Goal: Transaction & Acquisition: Purchase product/service

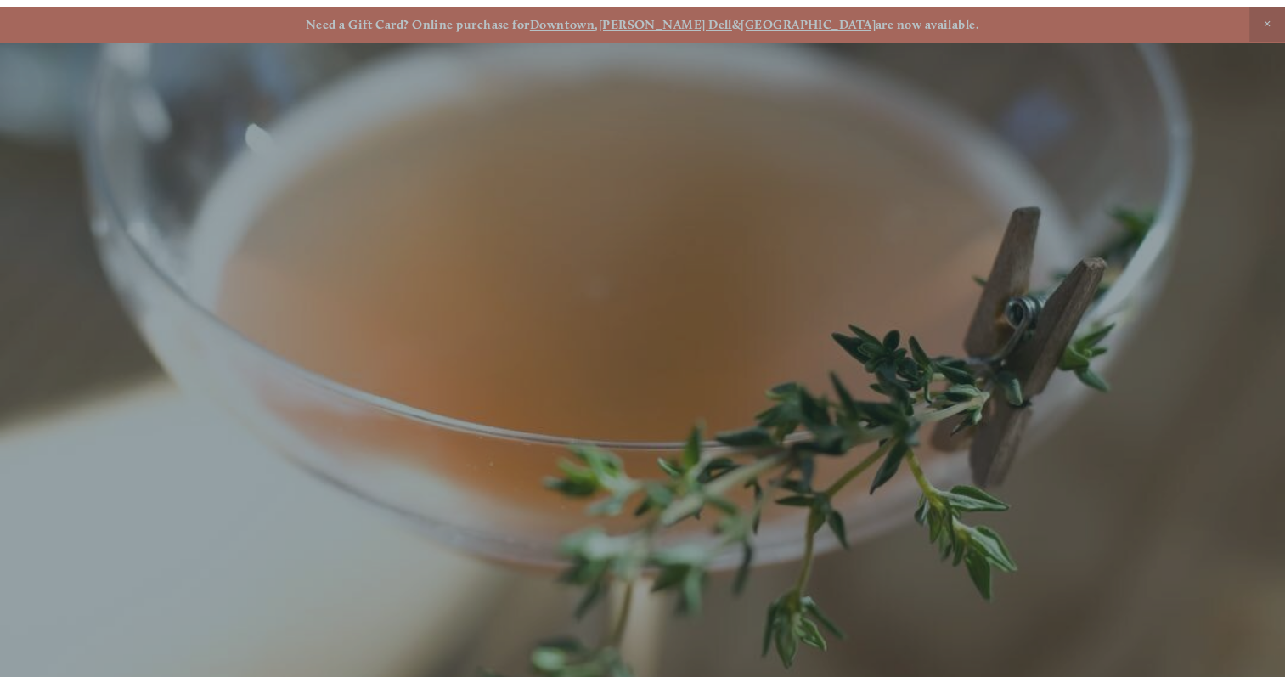
scroll to position [36, 0]
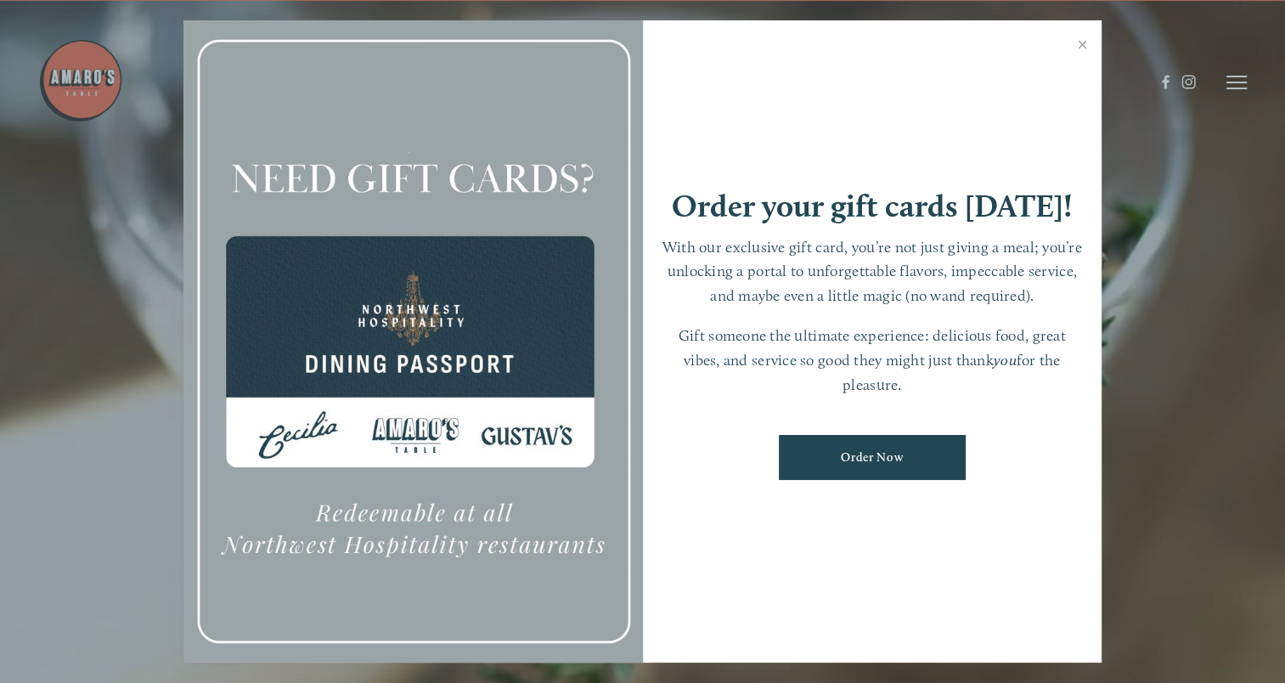
click at [1080, 45] on link "Close" at bounding box center [1082, 47] width 33 height 48
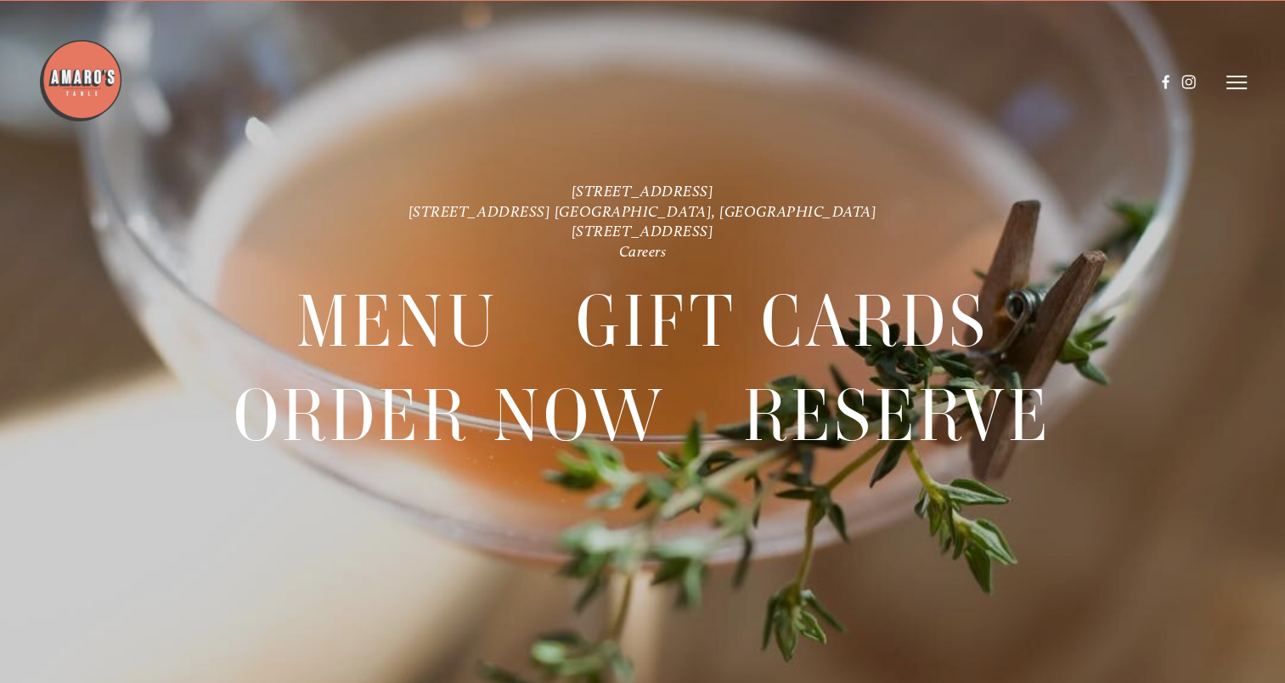
click at [1228, 88] on line at bounding box center [1236, 88] width 20 height 0
click at [80, 83] on img at bounding box center [80, 80] width 85 height 85
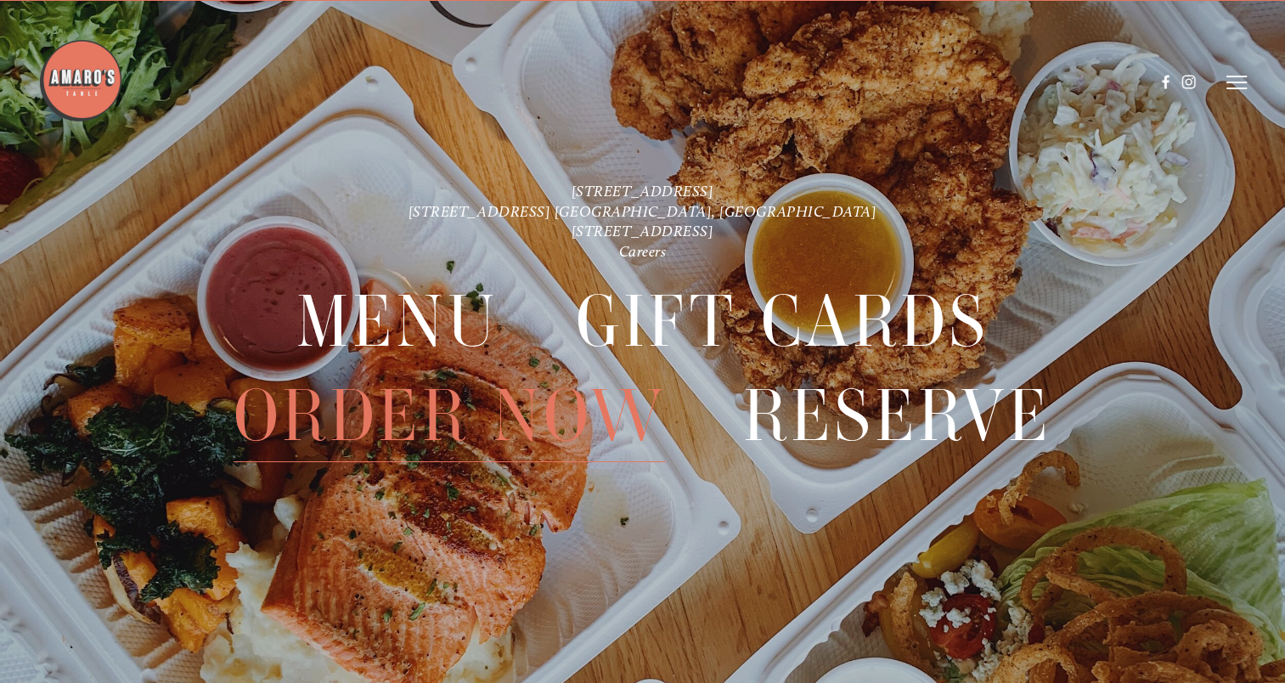
click at [561, 424] on span "Order Now" at bounding box center [450, 415] width 432 height 93
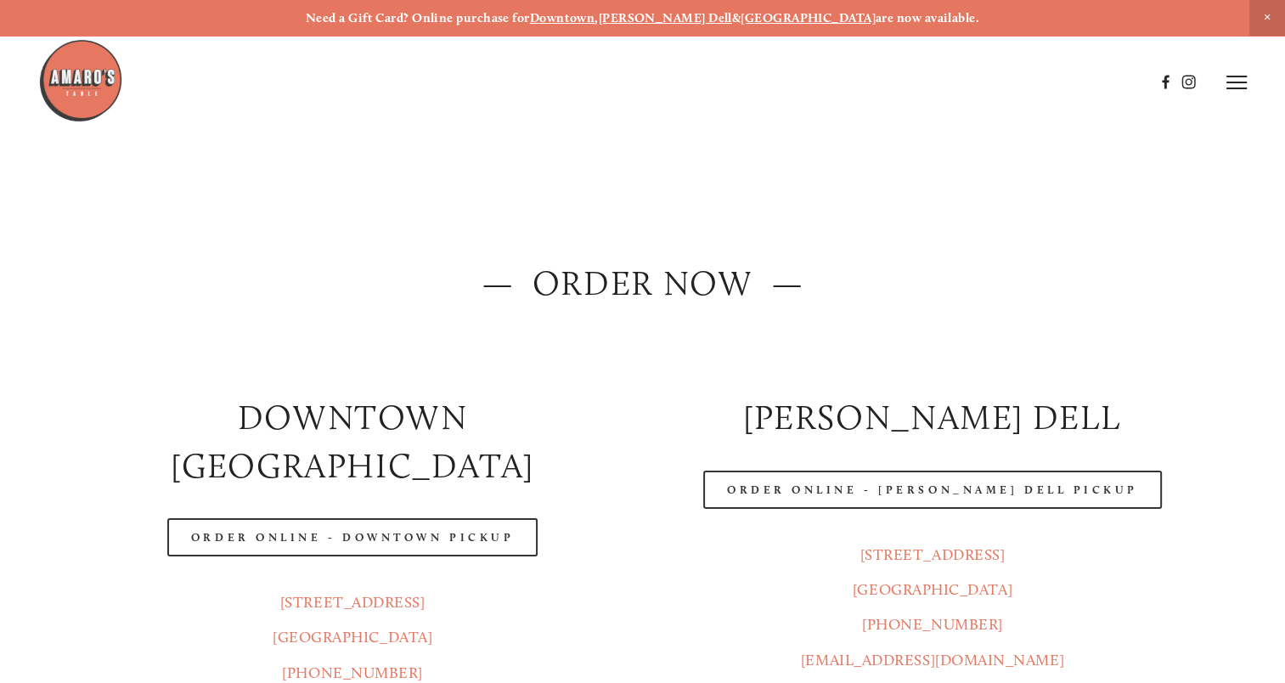
click at [856, 499] on link "Order Online - [PERSON_NAME] Dell Pickup" at bounding box center [932, 489] width 459 height 38
